Goal: Information Seeking & Learning: Learn about a topic

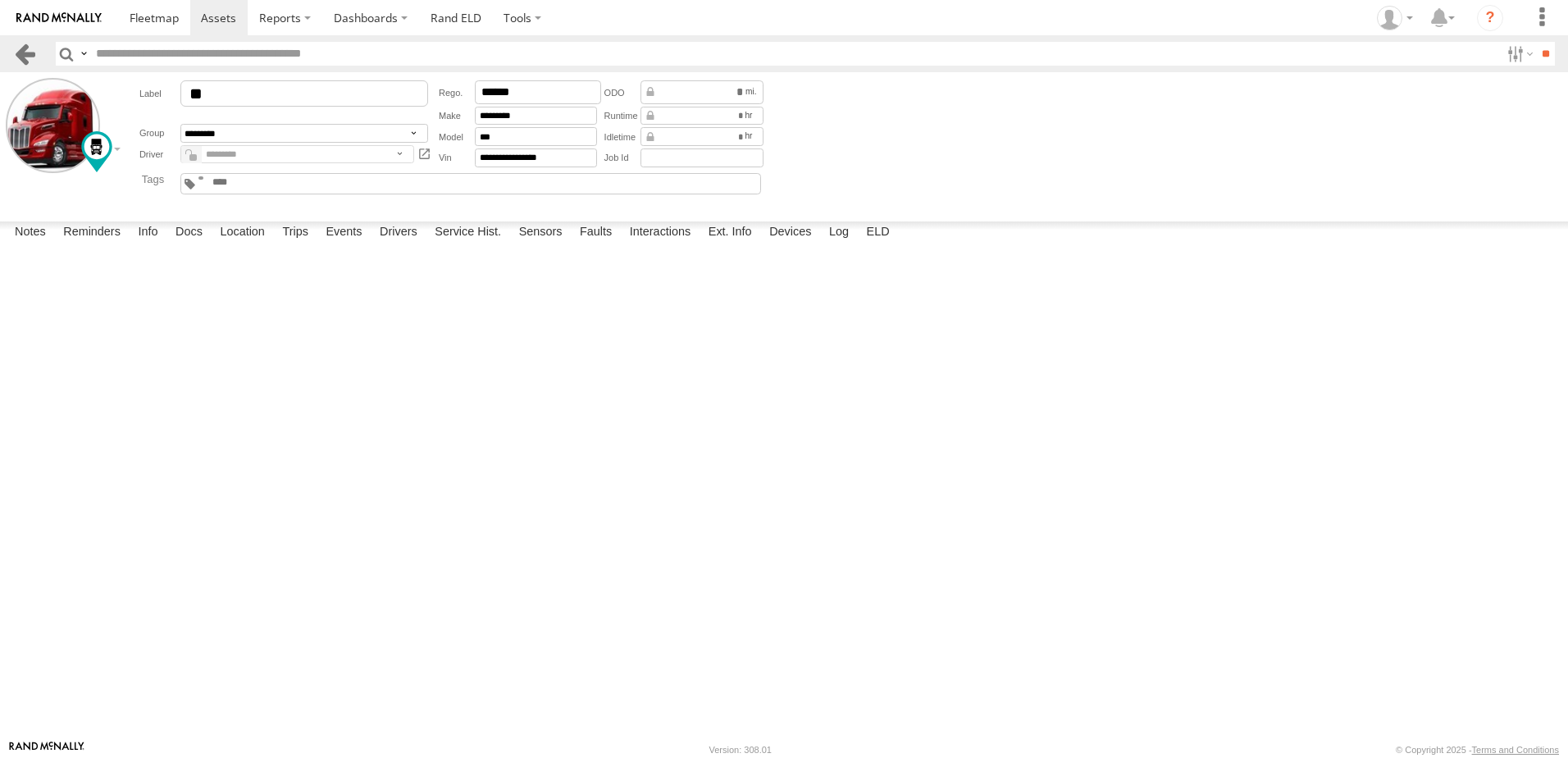
click at [23, 54] on link at bounding box center [25, 54] width 23 height 23
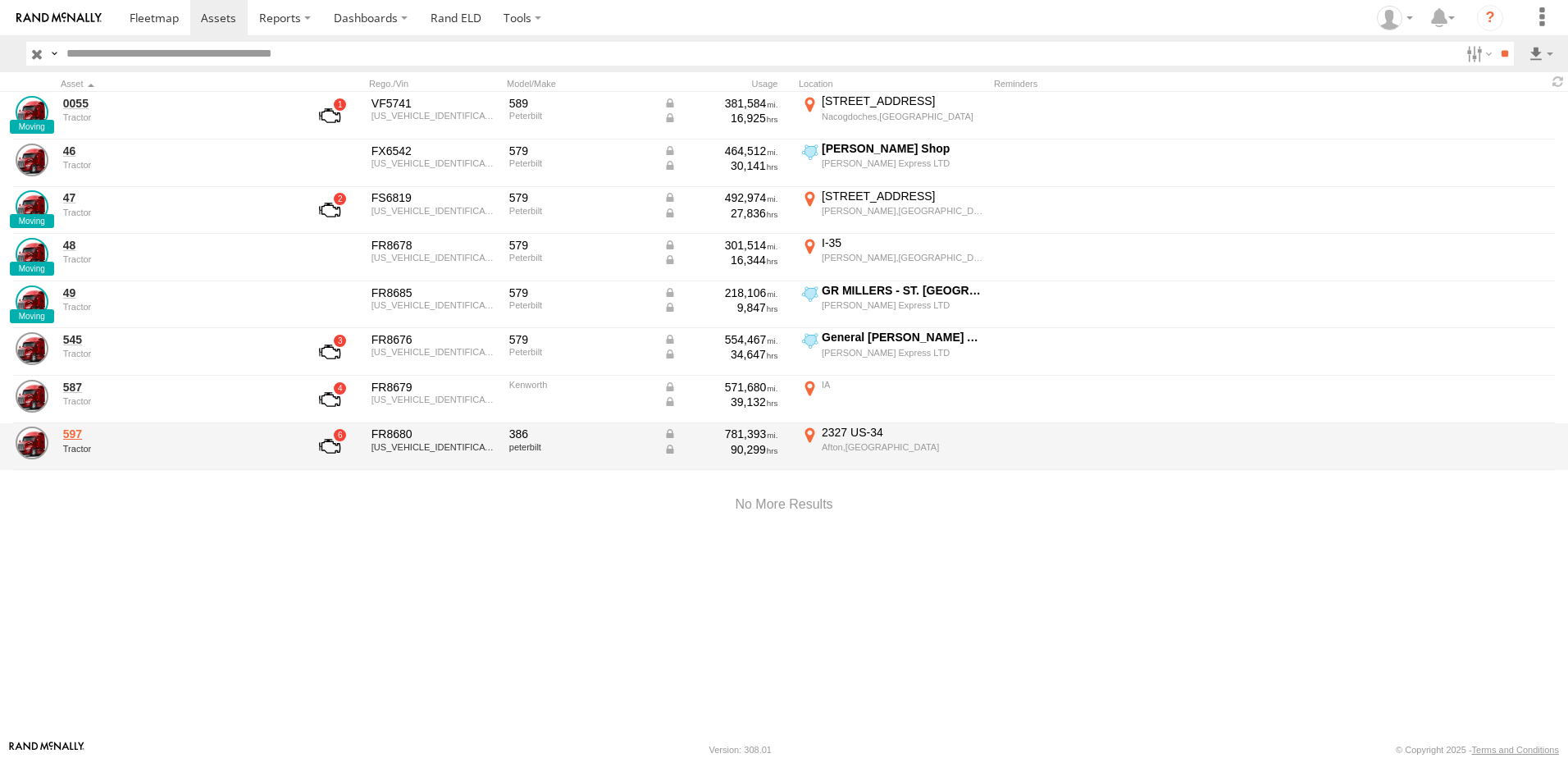
click at [79, 431] on link "597" at bounding box center [175, 434] width 224 height 14
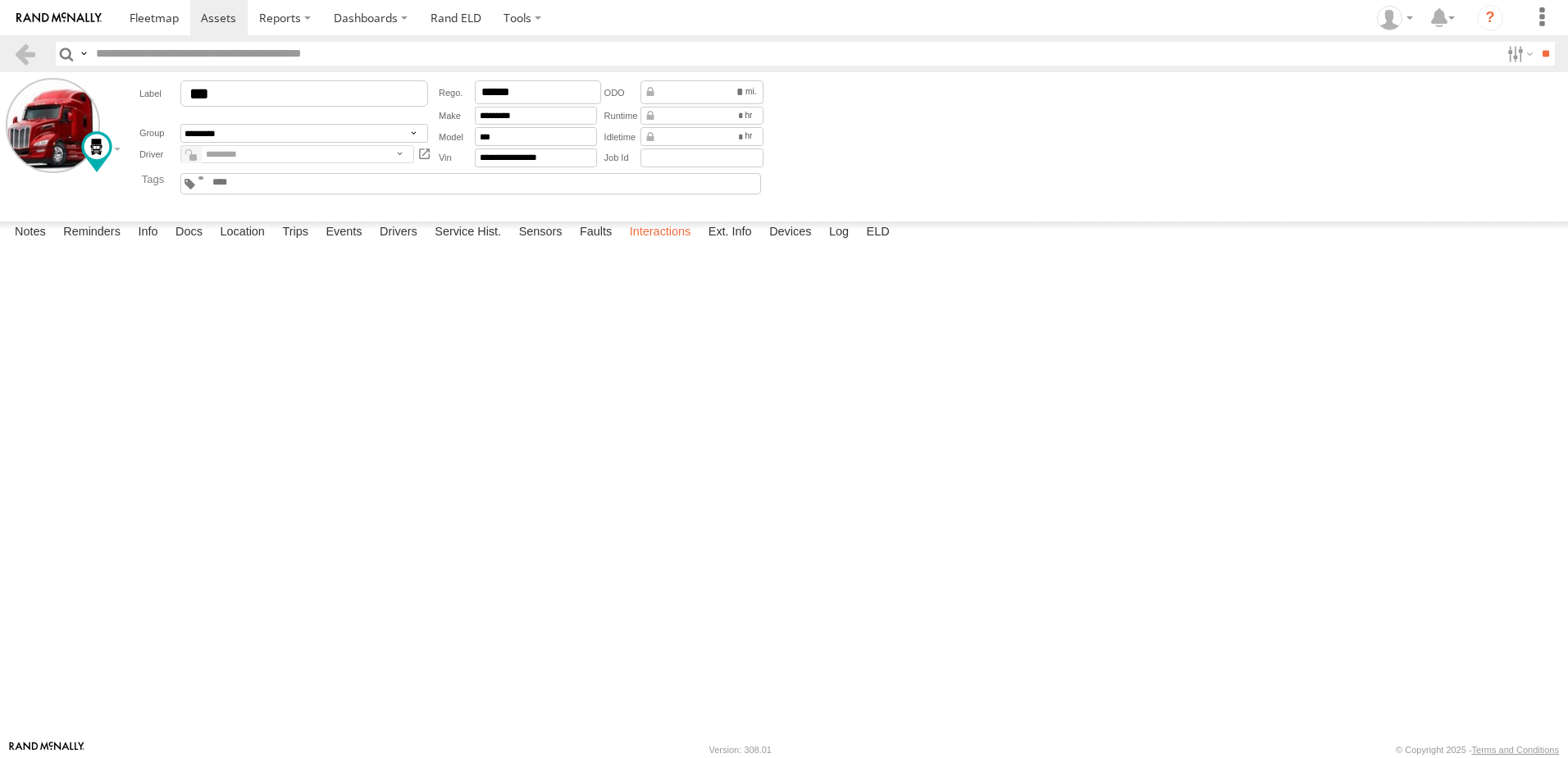
click at [659, 244] on label "Interactions" at bounding box center [660, 234] width 78 height 23
click at [341, 244] on label "Events" at bounding box center [344, 234] width 52 height 23
click at [25, 48] on link at bounding box center [25, 54] width 23 height 23
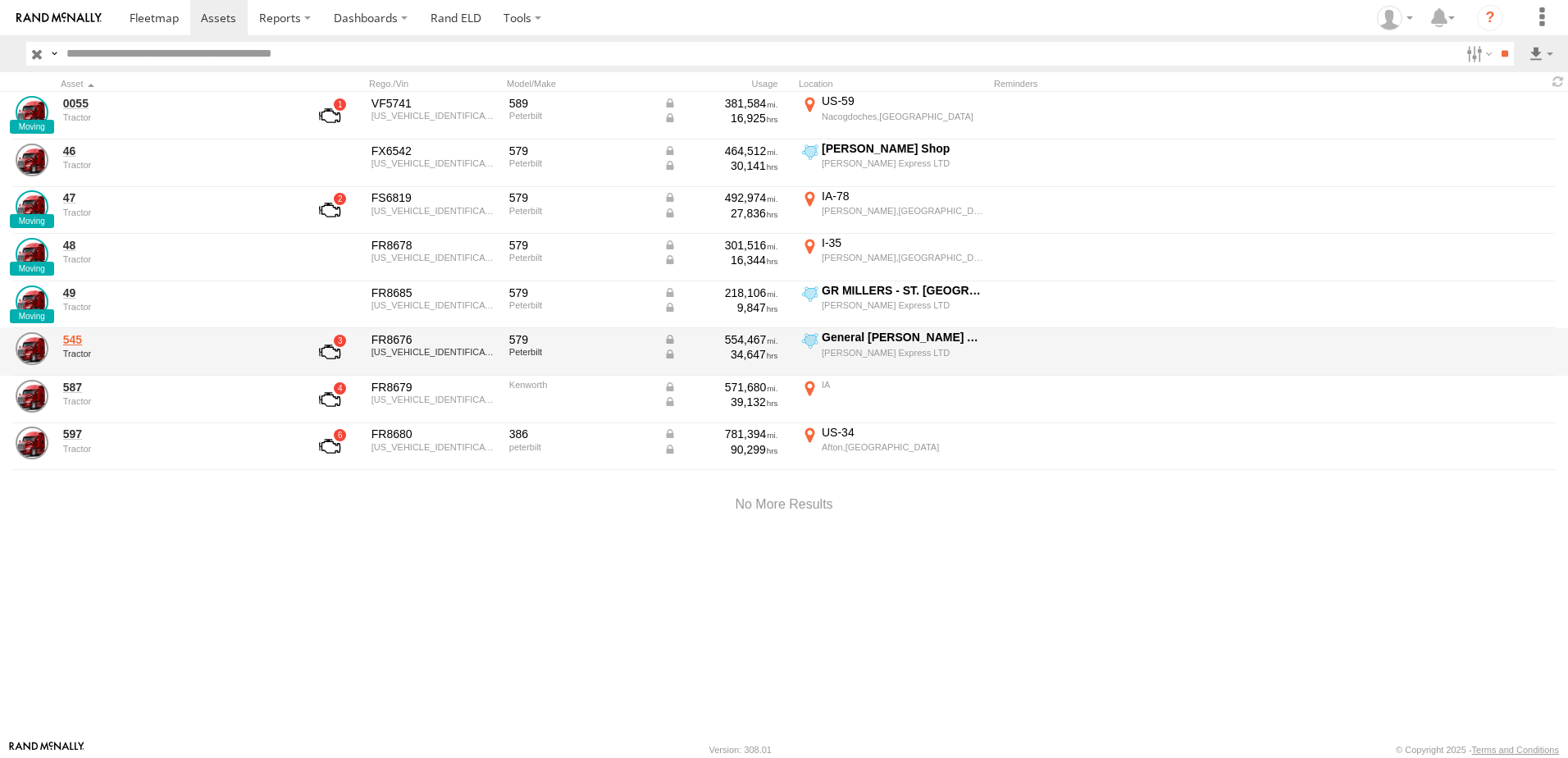
click at [76, 339] on link "545" at bounding box center [175, 339] width 224 height 14
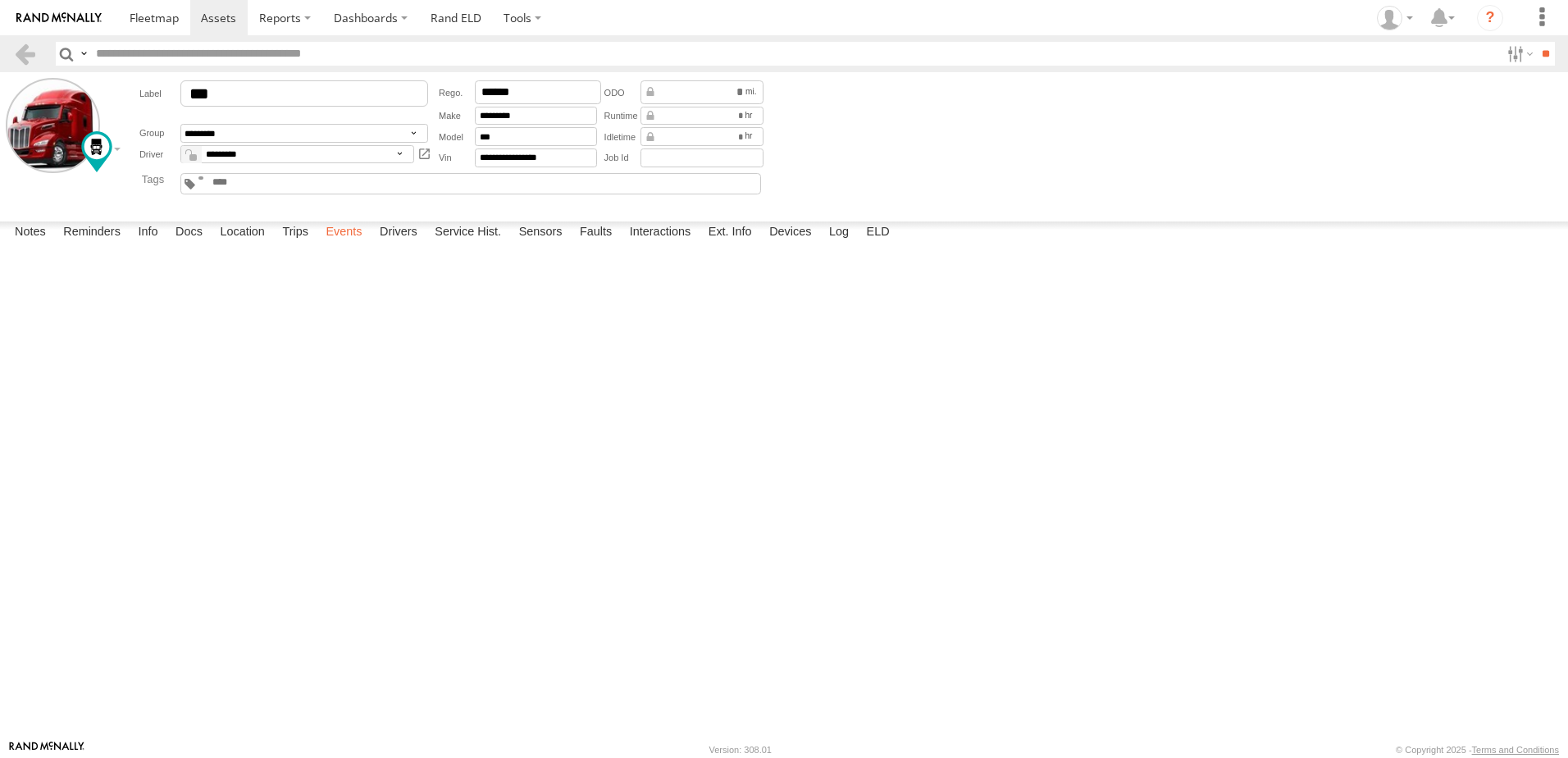
click at [351, 244] on label "Events" at bounding box center [344, 234] width 52 height 23
click at [644, 244] on label "Interactions" at bounding box center [660, 234] width 78 height 23
click at [21, 59] on link at bounding box center [25, 54] width 23 height 23
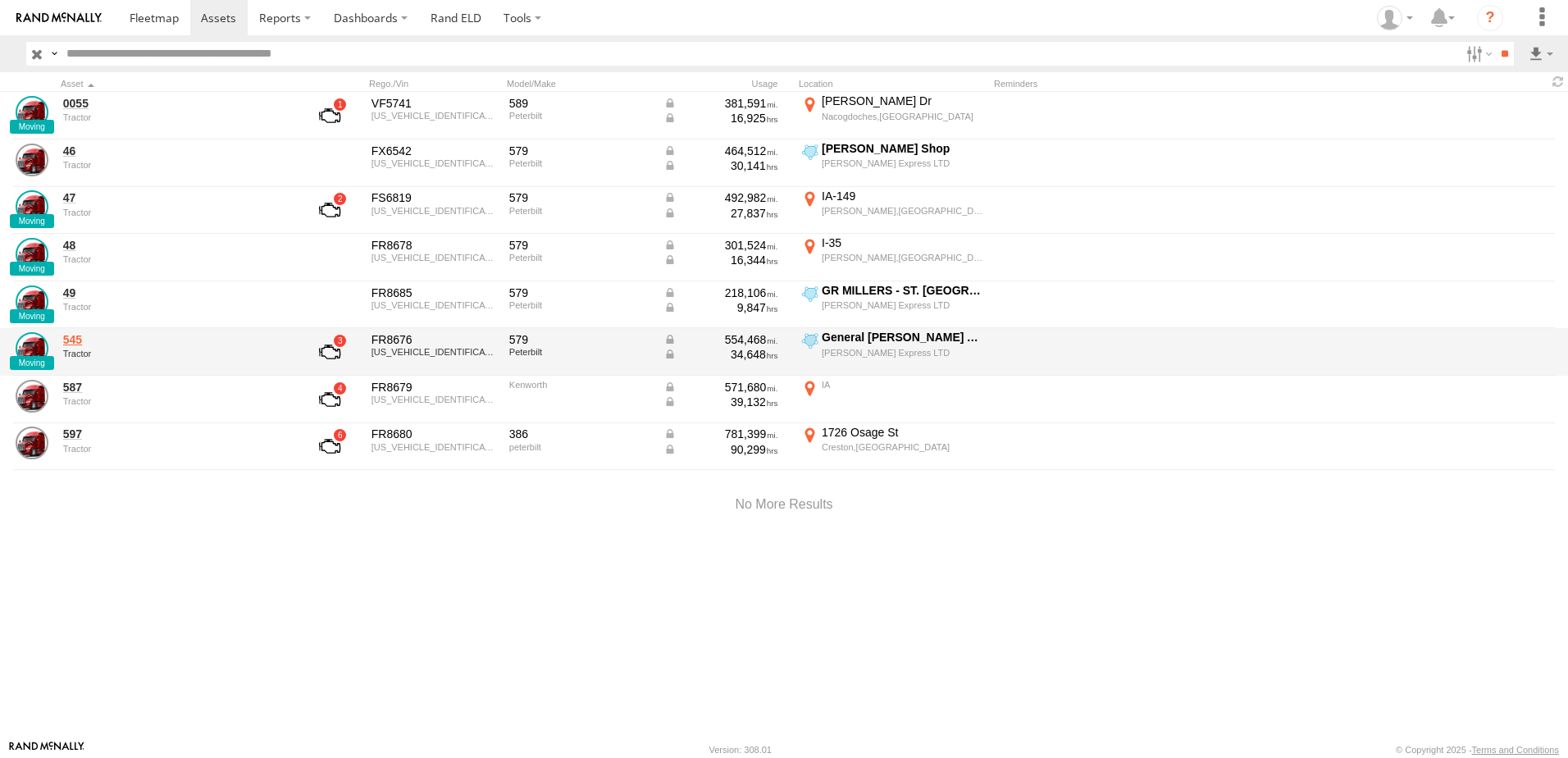
click at [68, 342] on link "545" at bounding box center [175, 339] width 224 height 14
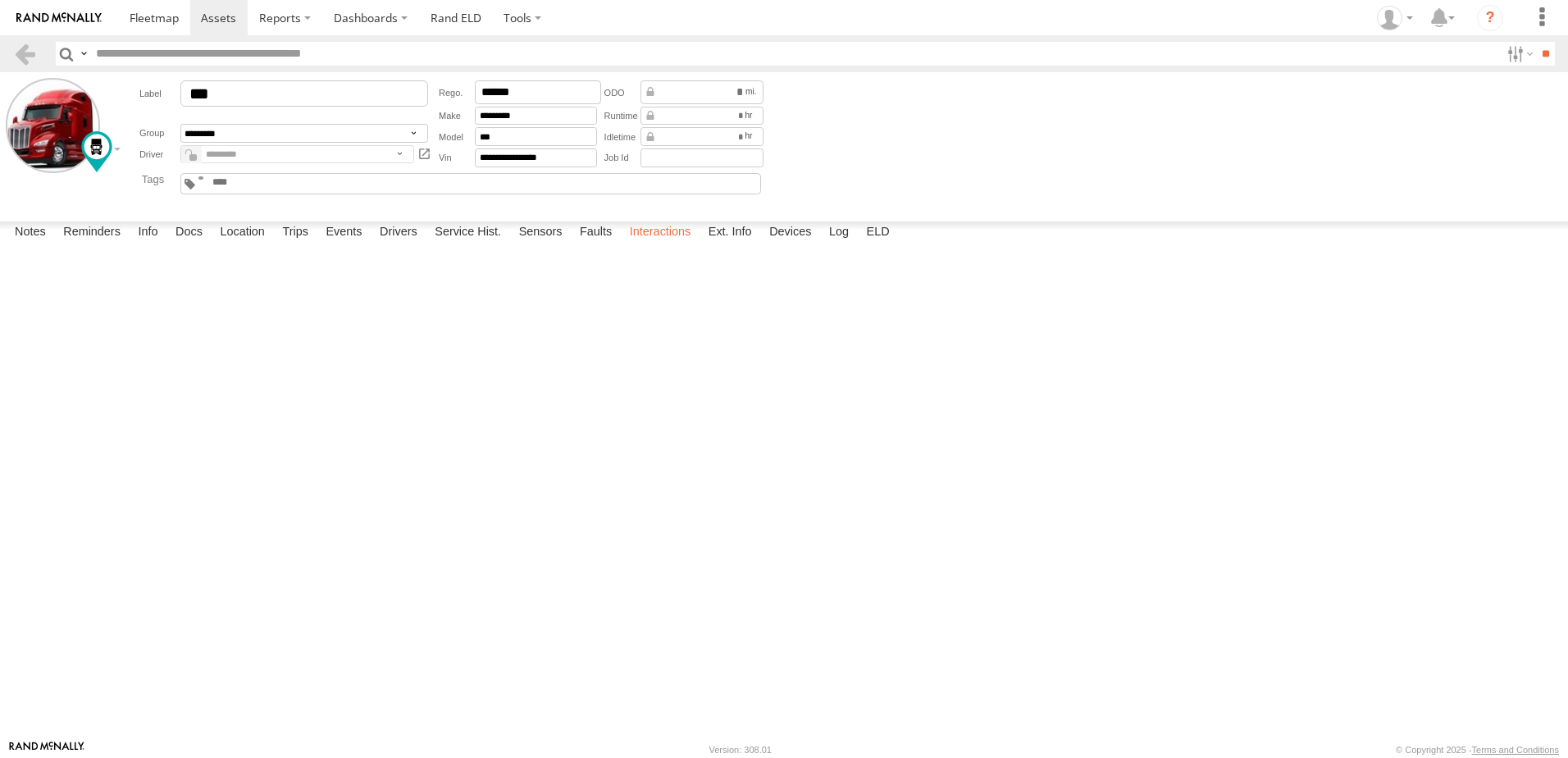
click at [648, 244] on label "Interactions" at bounding box center [660, 234] width 78 height 23
click at [26, 51] on link at bounding box center [25, 54] width 23 height 23
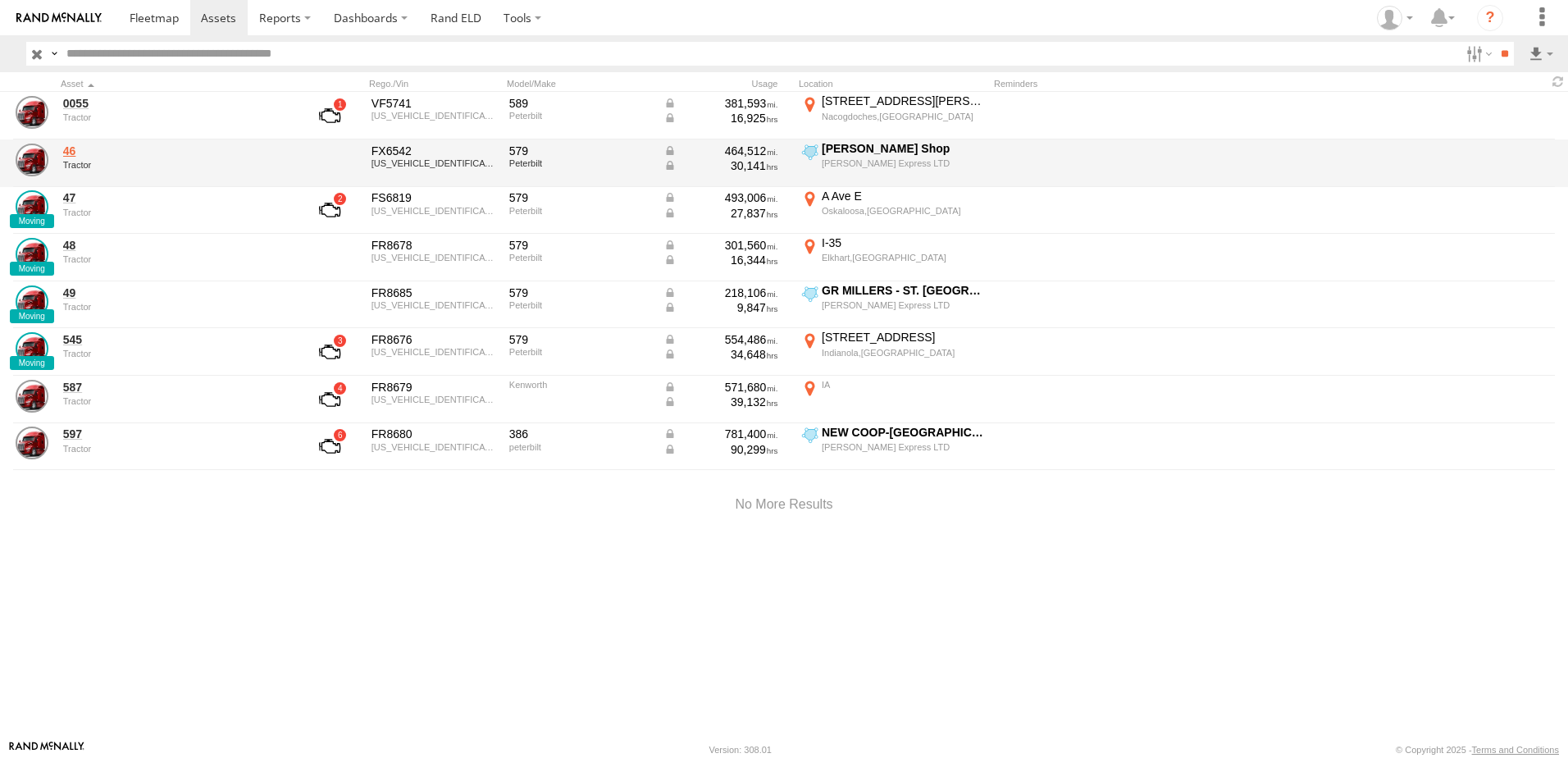
click at [69, 154] on link "46" at bounding box center [175, 151] width 224 height 14
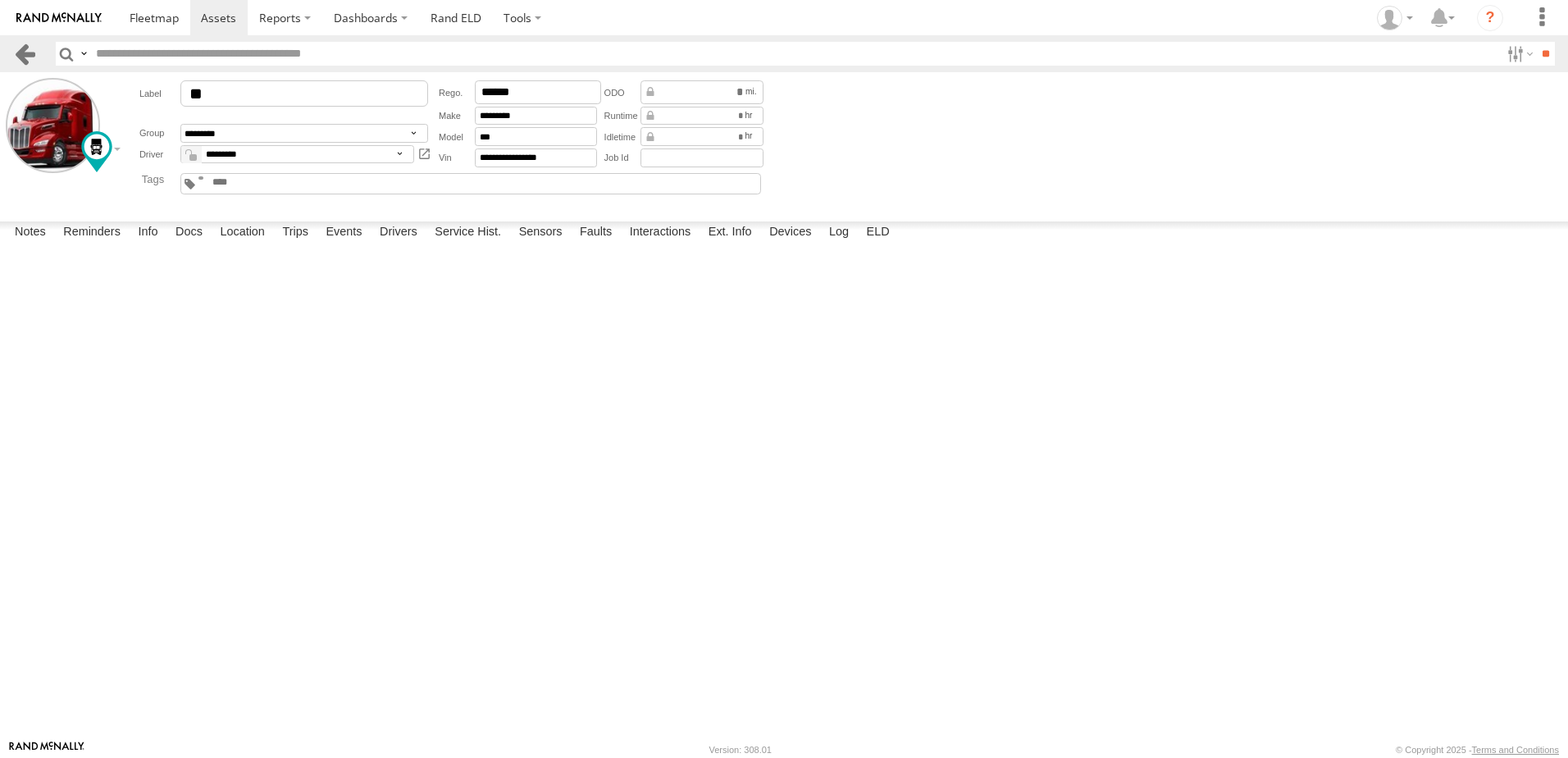
click at [24, 53] on link at bounding box center [25, 54] width 23 height 23
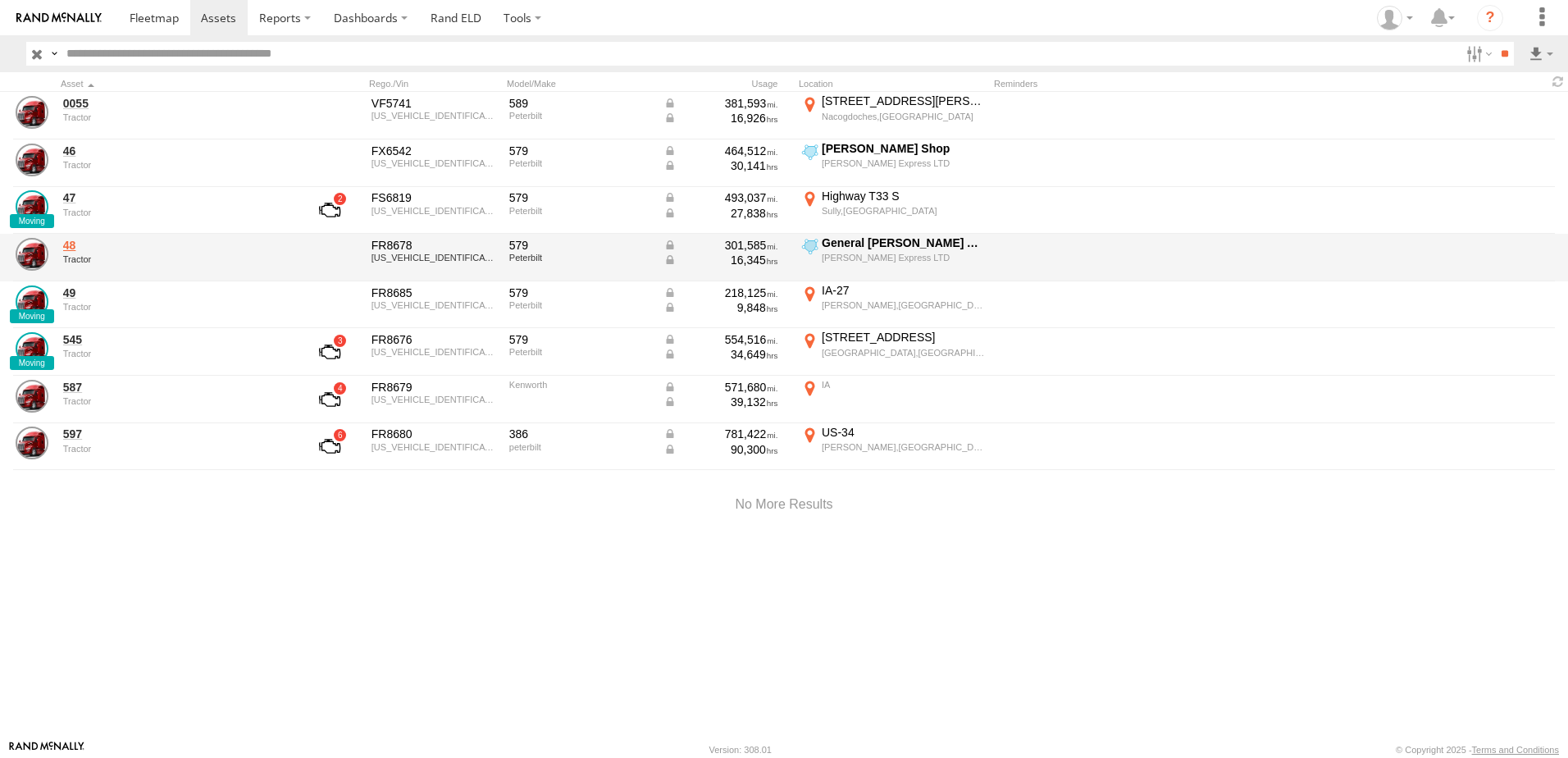
click at [75, 243] on link "48" at bounding box center [175, 245] width 224 height 14
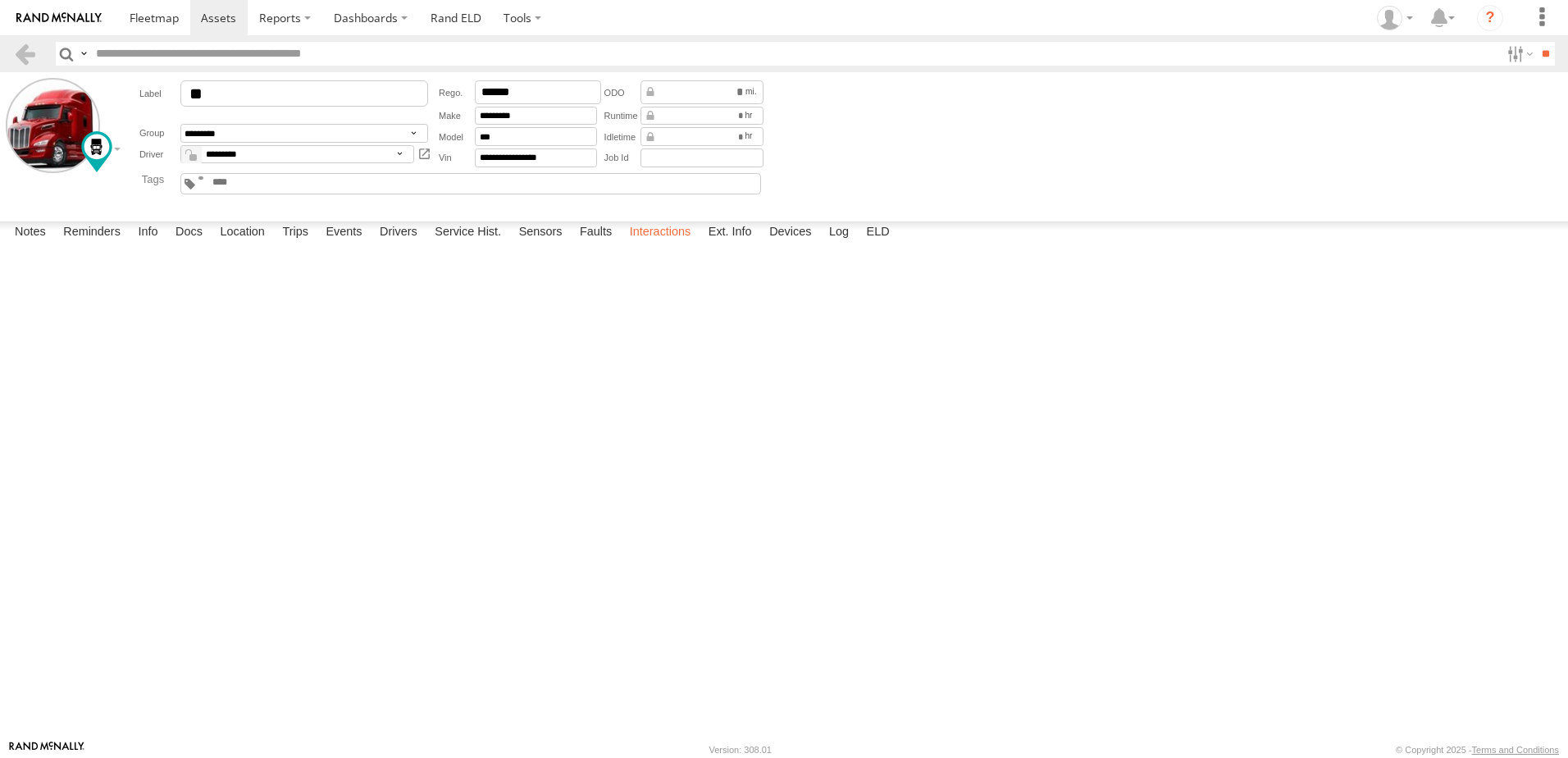
click at [663, 244] on label "Interactions" at bounding box center [660, 234] width 78 height 23
